Goal: Information Seeking & Learning: Check status

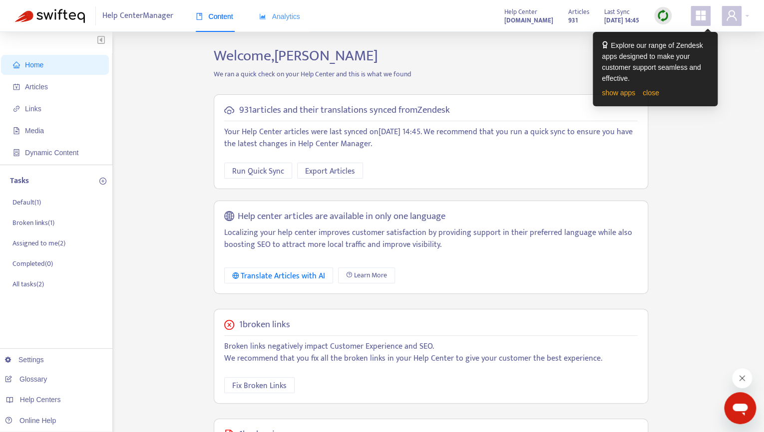
click at [294, 10] on div "Analytics" at bounding box center [279, 16] width 41 height 30
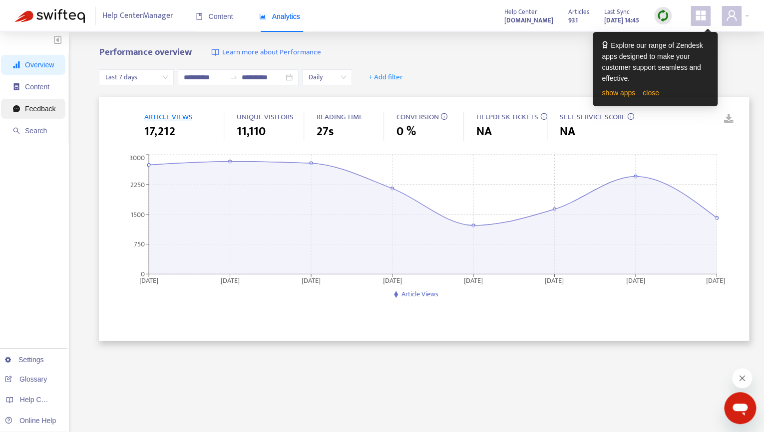
click at [46, 114] on span "Feedback" at bounding box center [34, 109] width 42 height 20
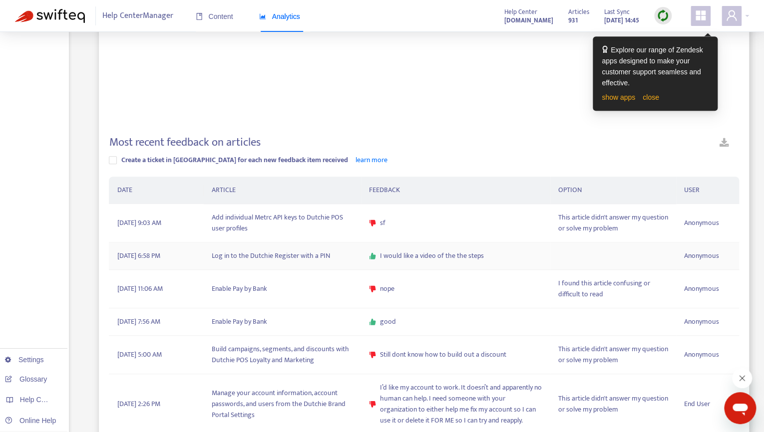
scroll to position [204, 0]
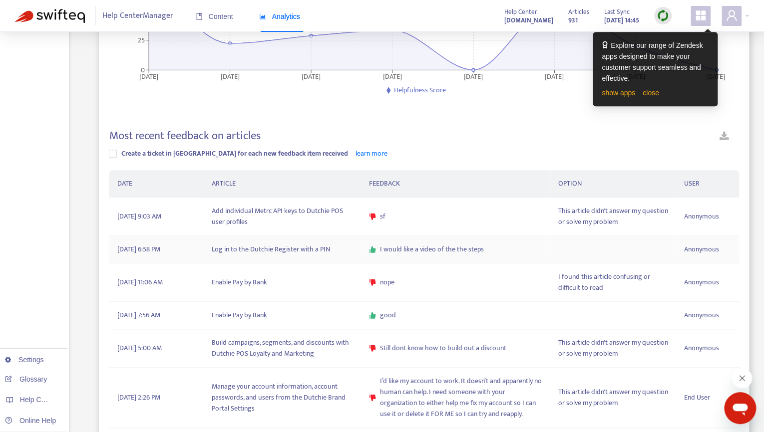
click at [282, 258] on td "Log in to the Dutchie Register with a PIN" at bounding box center [282, 249] width 157 height 27
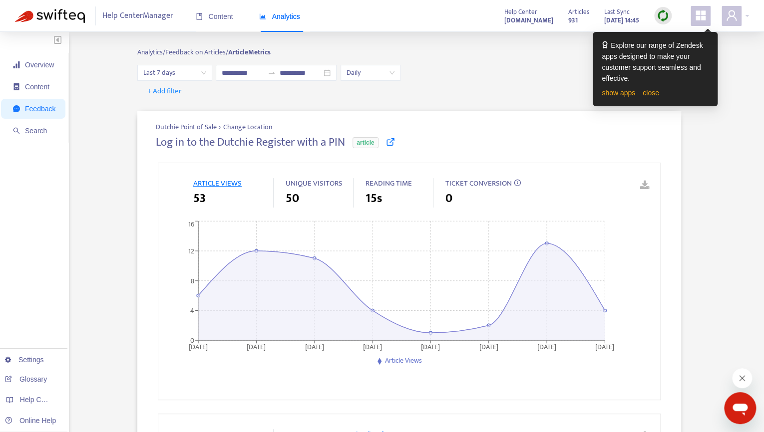
click at [392, 140] on icon at bounding box center [390, 141] width 9 height 9
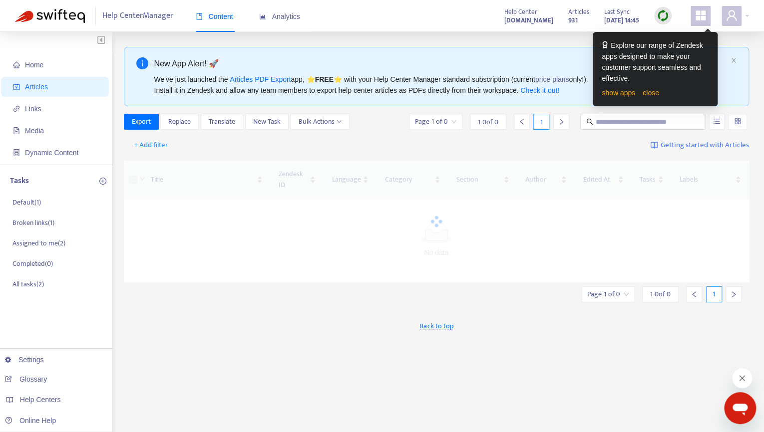
click at [400, 175] on div at bounding box center [436, 222] width 625 height 122
click at [276, 20] on span "Analytics" at bounding box center [279, 16] width 41 height 8
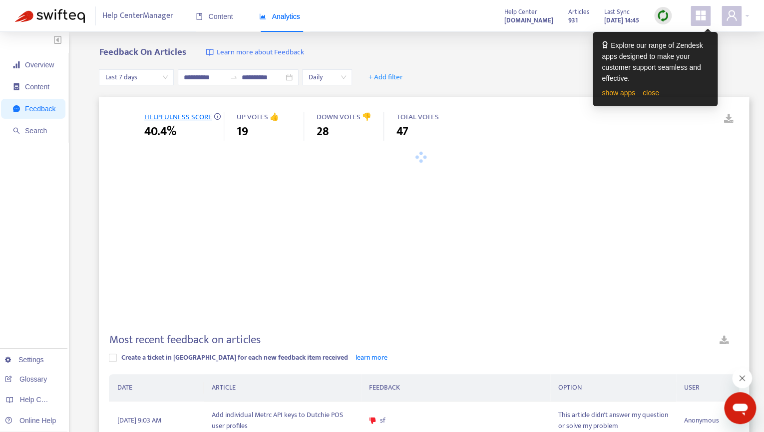
click at [661, 94] on div "show apps close" at bounding box center [654, 92] width 107 height 11
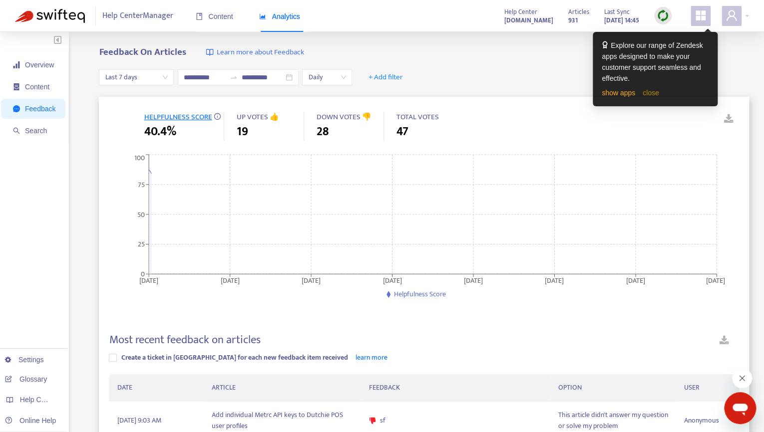
click at [656, 94] on link "close" at bounding box center [650, 93] width 16 height 8
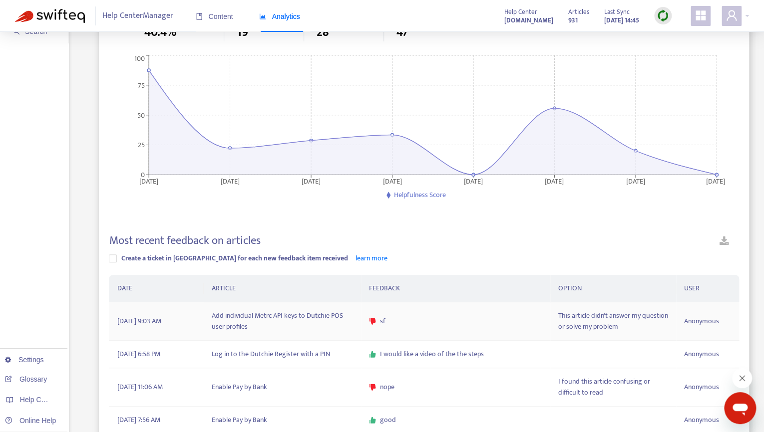
scroll to position [161, 0]
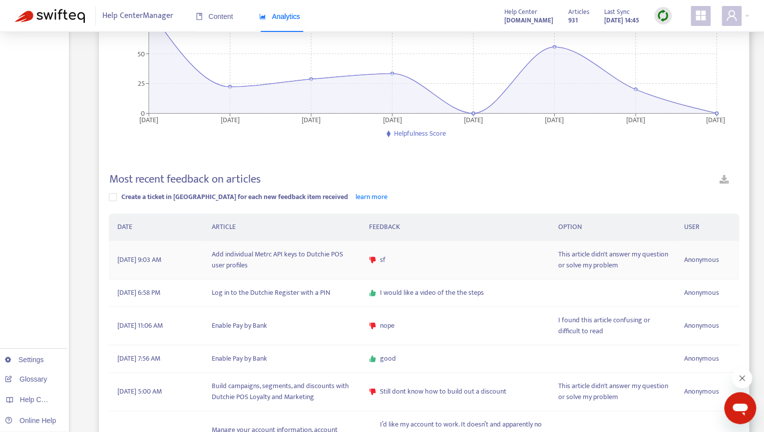
click at [301, 258] on td "Add individual Metrc API keys to Dutchie POS user profiles" at bounding box center [282, 260] width 157 height 38
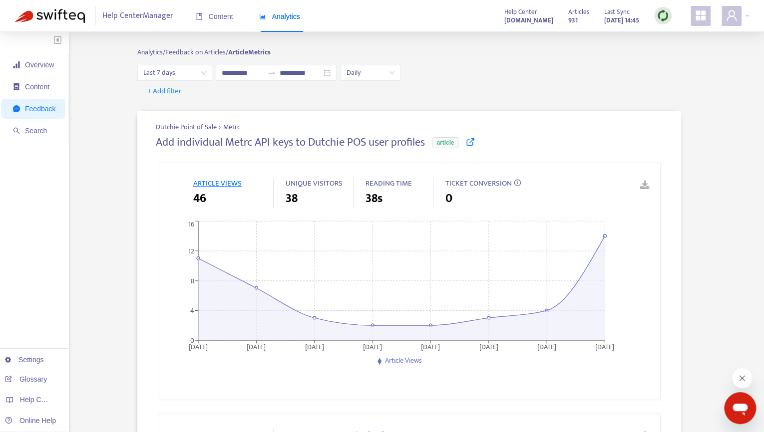
click at [475, 146] on icon at bounding box center [470, 141] width 9 height 9
